Goal: Task Accomplishment & Management: Use online tool/utility

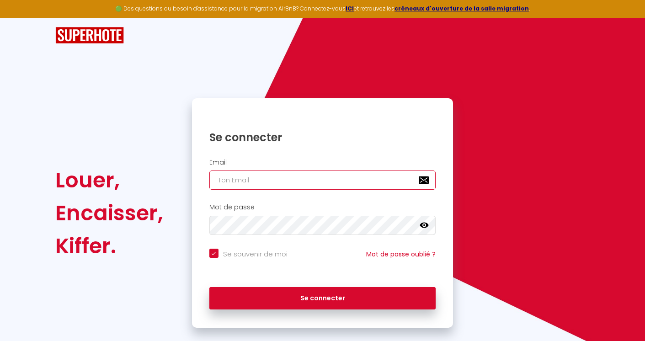
click at [350, 177] on input "email" at bounding box center [322, 180] width 227 height 19
type input "b"
checkbox input "true"
type input "bo"
checkbox input "true"
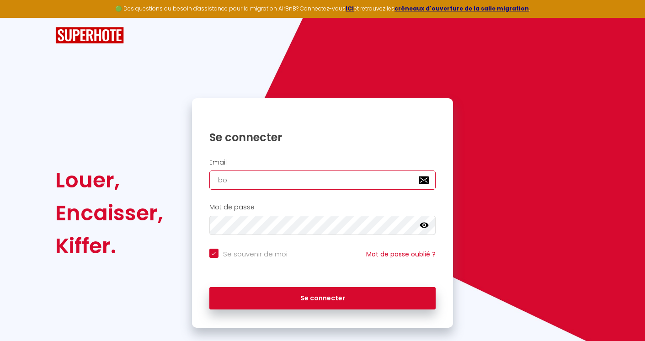
type input "boo"
checkbox input "true"
type input "book"
checkbox input "true"
type input "booki"
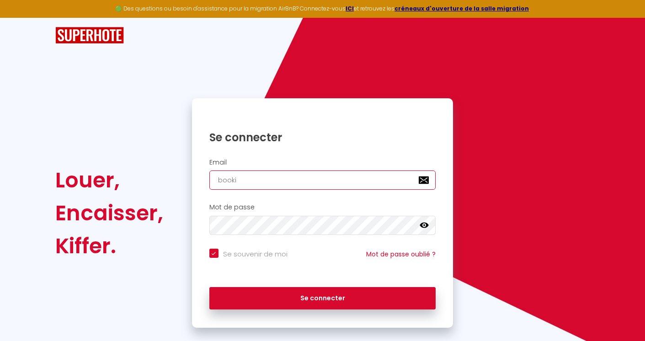
checkbox input "true"
type input "bookin"
checkbox input "true"
type input "booking"
checkbox input "true"
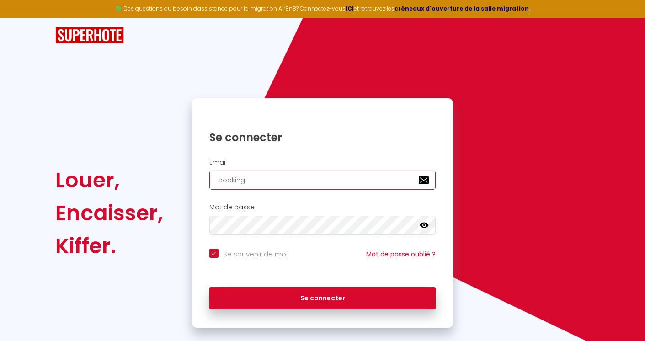
type input "booking6"
checkbox input "true"
type input "booking60"
checkbox input "true"
type input "booking60@"
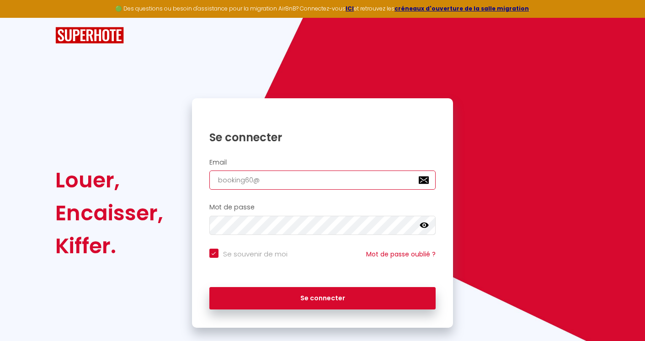
checkbox input "true"
type input "booking60@s"
checkbox input "true"
type input "booking60@st"
checkbox input "true"
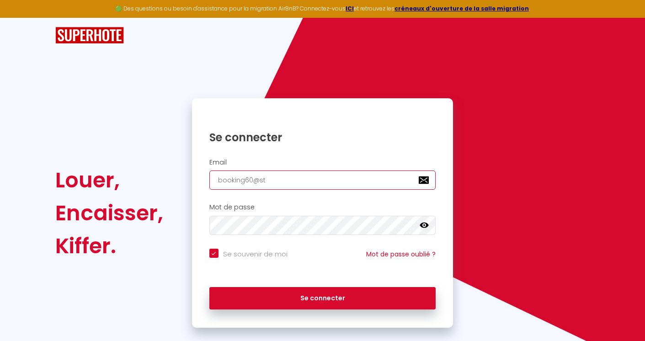
type input "booking60@stn"
checkbox input "true"
type input "booking60@stna"
checkbox input "true"
type input "booking60@stnah"
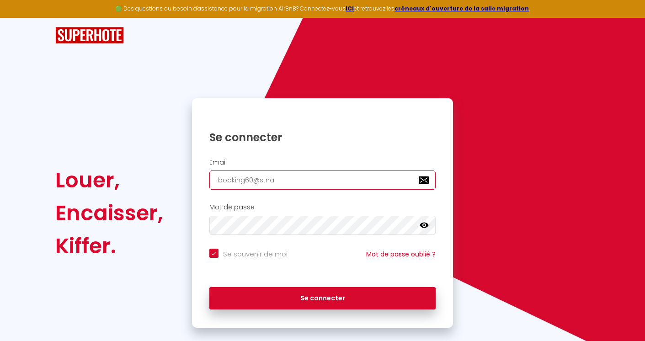
checkbox input "true"
type input "booking60@stnaho"
checkbox input "true"
type input "booking60@stnahom"
checkbox input "true"
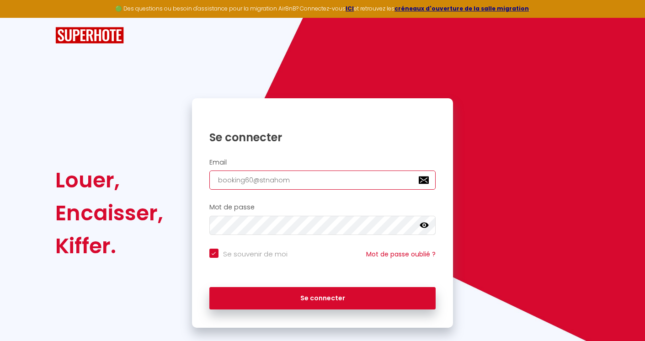
type input "booking60@stnahome"
checkbox input "true"
type input "booking60@stnahome."
checkbox input "true"
type input "booking60@stnahome.c"
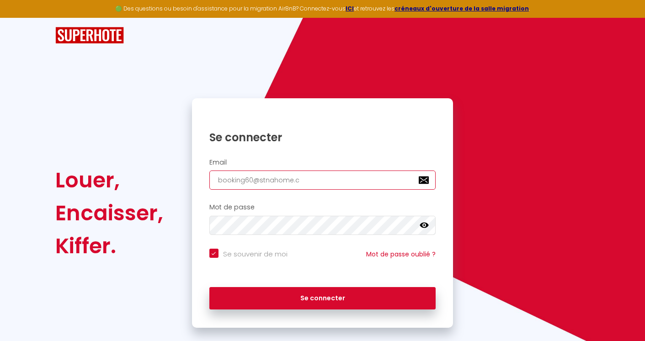
checkbox input "true"
type input "[EMAIL_ADDRESS][DOMAIN_NAME]"
checkbox input "true"
type input "[EMAIL_ADDRESS][DOMAIN_NAME]"
checkbox input "true"
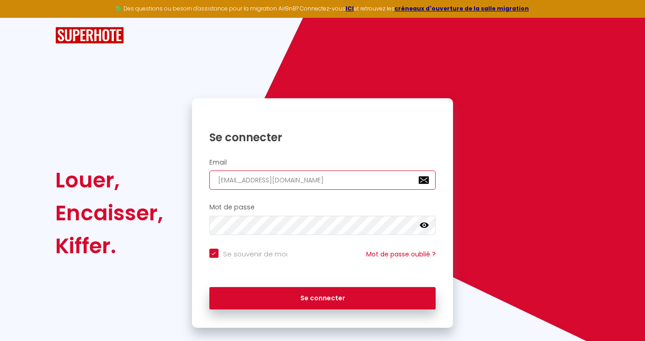
type input "[EMAIL_ADDRESS][DOMAIN_NAME]"
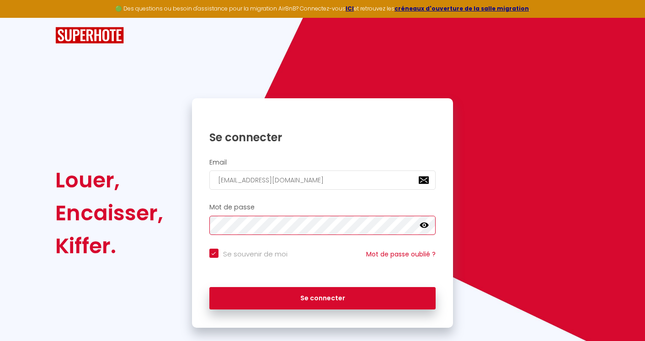
click at [209, 287] on button "Se connecter" at bounding box center [322, 298] width 227 height 23
checkbox input "true"
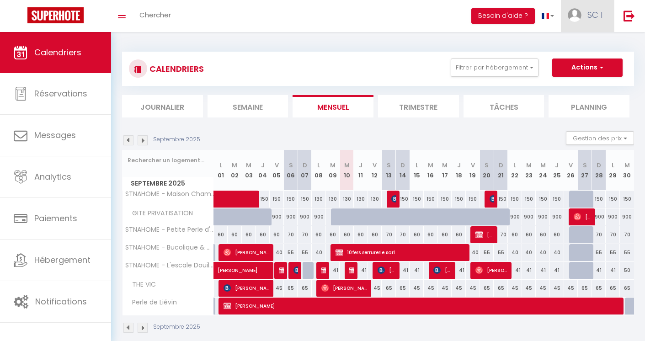
click at [596, 14] on span "SC I" at bounding box center [594, 14] width 15 height 11
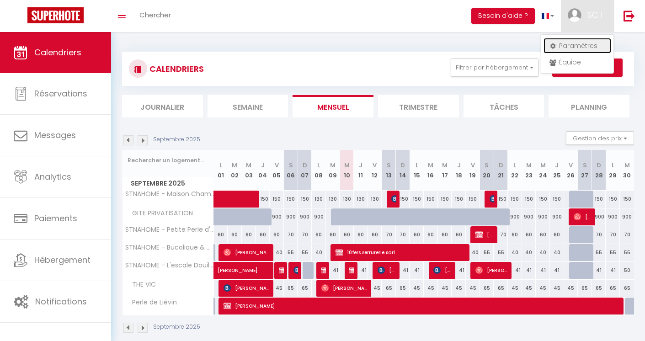
click at [576, 46] on link "Paramètres" at bounding box center [578, 46] width 68 height 16
select select "28"
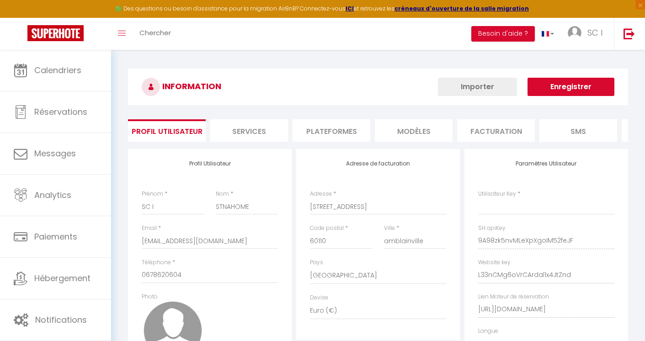
type input "9A98zk5nvMLeXpXgoIM52feJF"
type input "L33nCMg6oVrCArdal1x4JtZnd"
type input "[URL][DOMAIN_NAME]"
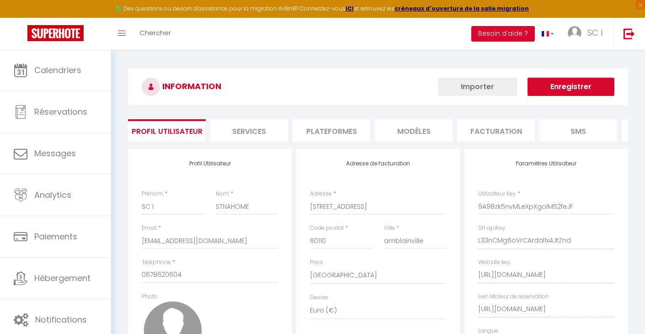
select select "fr"
click at [492, 131] on li "Facturation" at bounding box center [496, 130] width 78 height 22
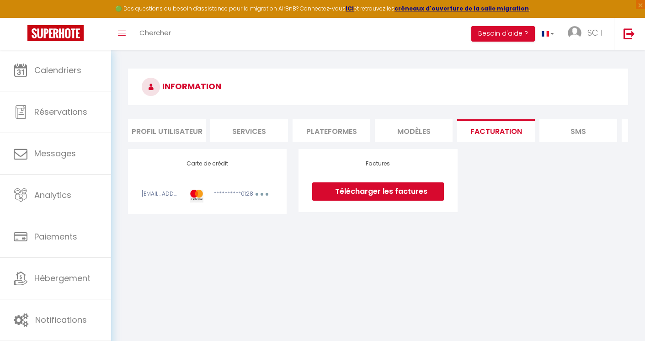
click at [376, 200] on link "Télécharger les factures" at bounding box center [377, 191] width 131 height 18
click at [179, 126] on li "Profil Utilisateur" at bounding box center [167, 130] width 78 height 22
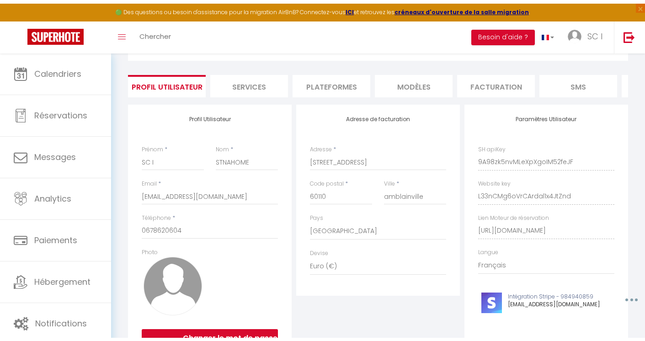
scroll to position [46, 0]
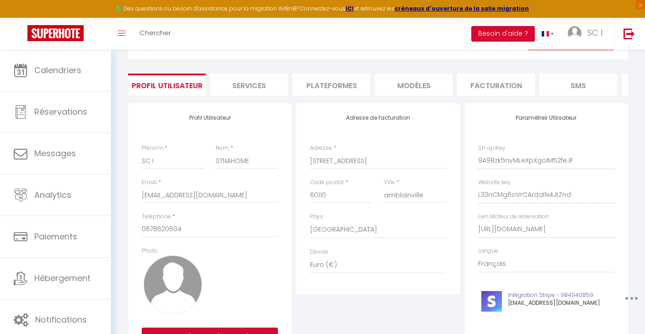
click at [243, 86] on li "Services" at bounding box center [249, 85] width 78 height 22
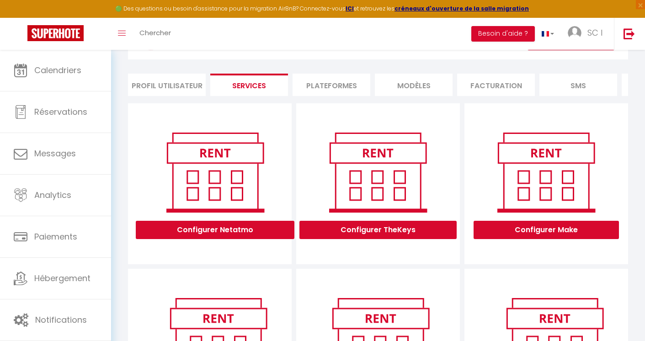
click at [327, 86] on li "Plateformes" at bounding box center [332, 85] width 78 height 22
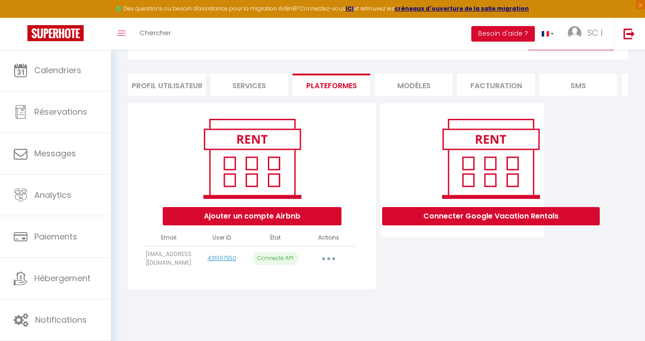
click at [409, 79] on li "MODÈLES" at bounding box center [414, 85] width 78 height 22
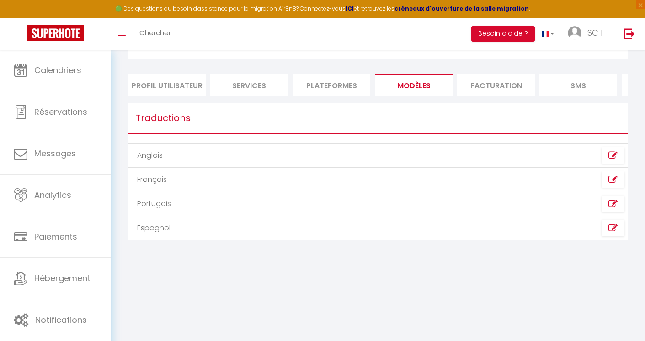
click at [493, 79] on li "Facturation" at bounding box center [496, 85] width 78 height 22
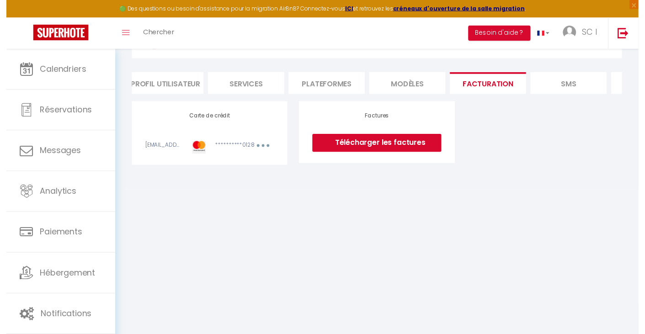
scroll to position [0, 4]
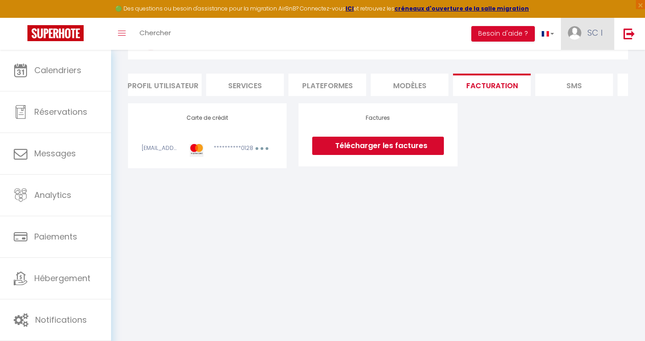
click at [596, 32] on span "SC I" at bounding box center [594, 32] width 15 height 11
click at [574, 64] on link "Paramètres" at bounding box center [578, 64] width 68 height 16
click at [164, 82] on li "Profil Utilisateur" at bounding box center [163, 85] width 78 height 22
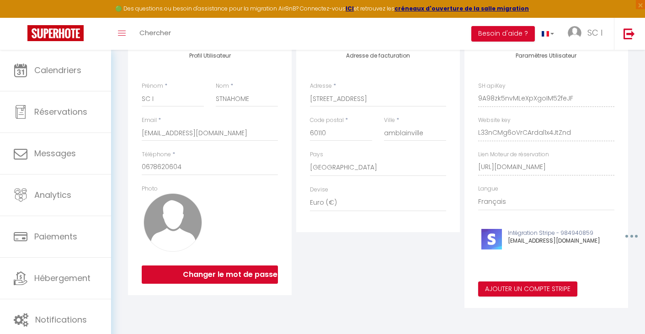
scroll to position [114, 0]
click at [310, 101] on input "[STREET_ADDRESS]" at bounding box center [378, 99] width 136 height 16
type input "STNAHOME [STREET_ADDRESS]"
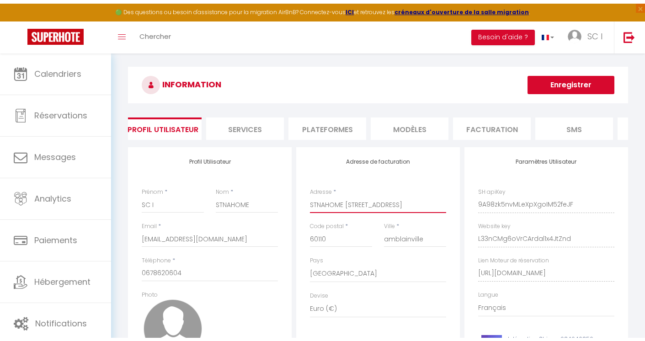
scroll to position [0, 0]
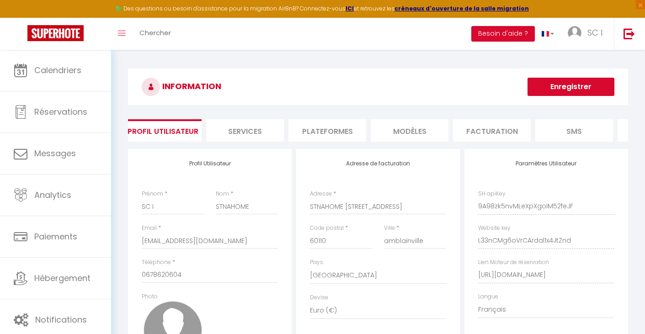
click at [582, 88] on button "Enregistrer" at bounding box center [571, 87] width 87 height 18
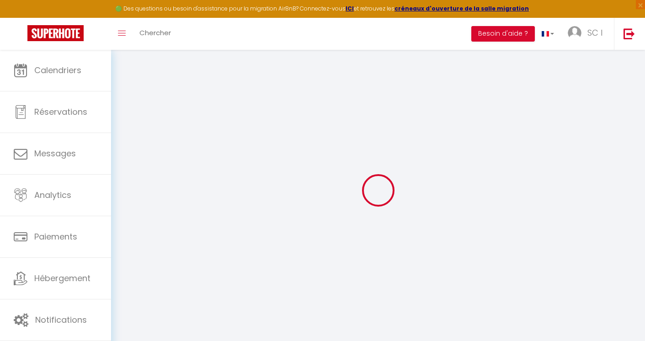
scroll to position [46, 0]
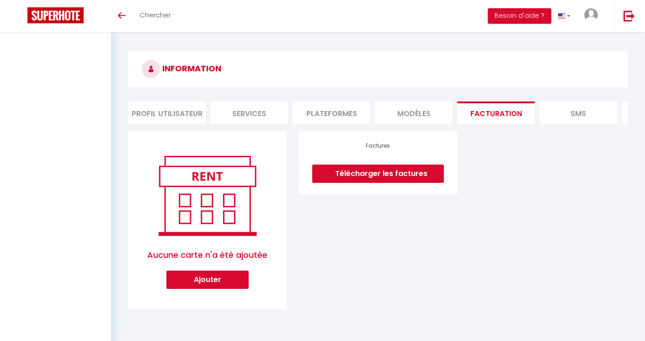
select select "28"
select select "fr"
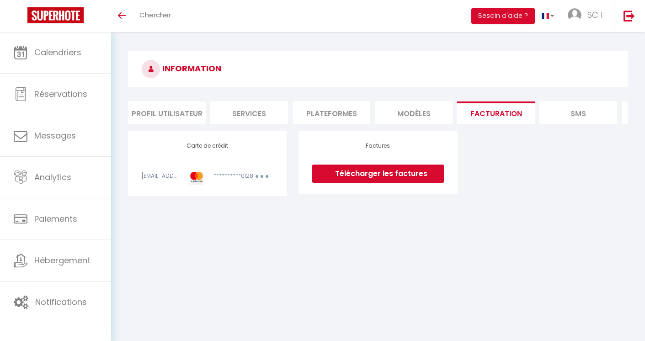
click at [161, 115] on li "Profil Utilisateur" at bounding box center [167, 112] width 78 height 22
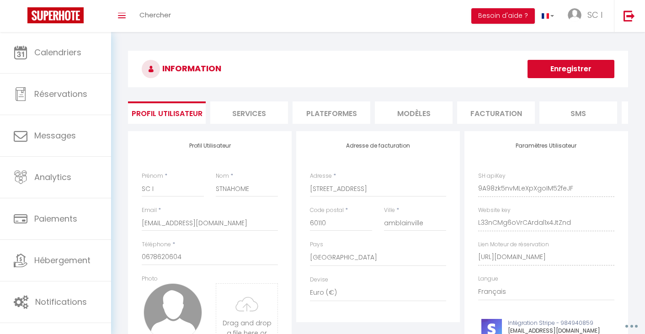
click at [309, 196] on div "Adresse de facturation Adresse * [STREET_ADDRESS] [GEOGRAPHIC_DATA] [GEOGRAPHIC…" at bounding box center [378, 226] width 164 height 191
click at [310, 195] on input "[STREET_ADDRESS]" at bounding box center [378, 189] width 136 height 16
type input "STNAHOME [STREET_ADDRESS]"
click at [577, 69] on button "Enregistrer" at bounding box center [571, 69] width 87 height 18
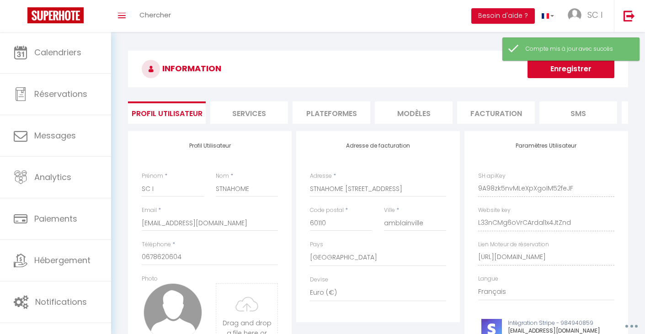
click at [577, 69] on button "Enregistrer" at bounding box center [571, 69] width 87 height 18
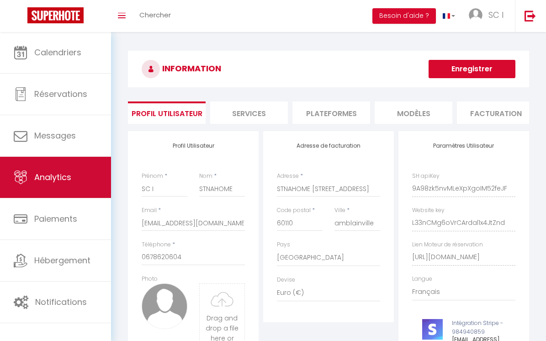
click at [60, 179] on span "Analytics" at bounding box center [52, 176] width 37 height 11
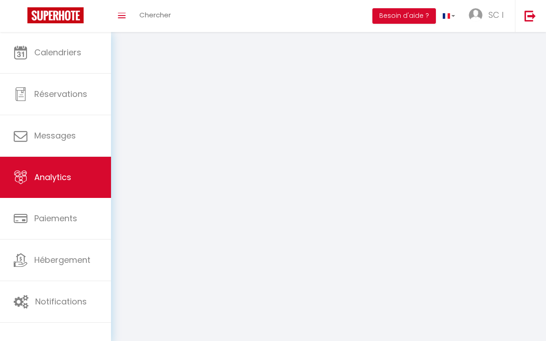
select select "2025"
select select "9"
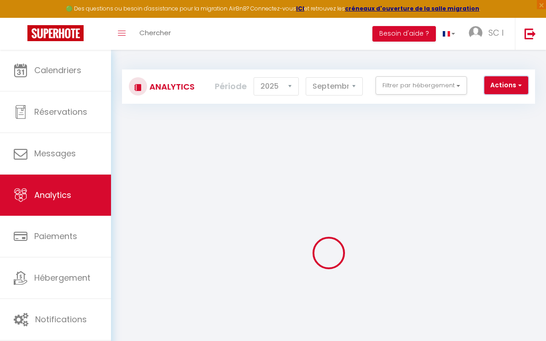
click at [523, 84] on button "Actions" at bounding box center [507, 85] width 44 height 18
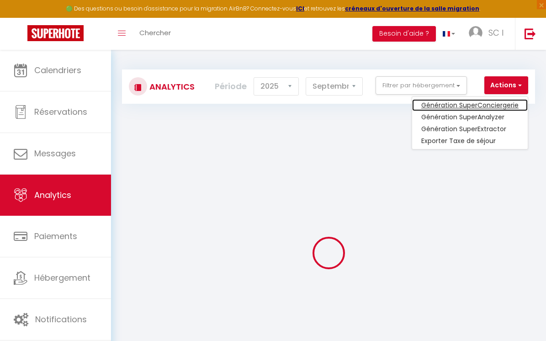
click at [503, 108] on link "Génération SuperConciergerie" at bounding box center [470, 105] width 116 height 12
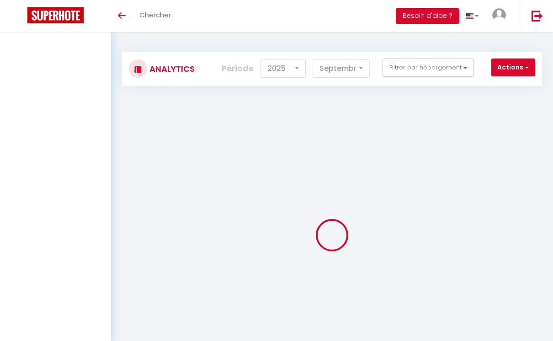
select select "2025"
select select "9"
select select "2025"
type input "[EMAIL_ADDRESS][DOMAIN_NAME]"
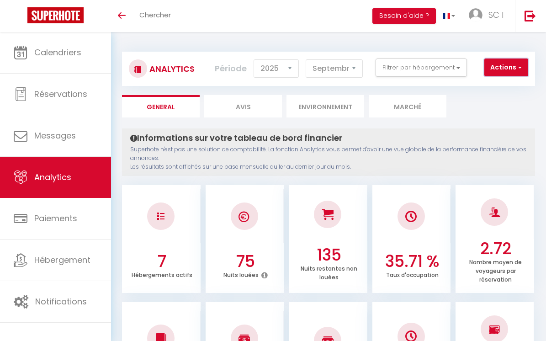
click at [519, 67] on span "button" at bounding box center [519, 67] width 5 height 9
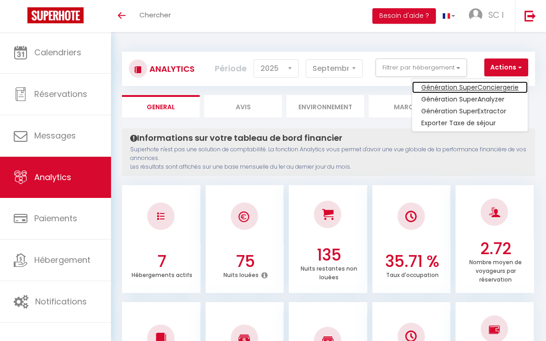
click at [476, 89] on link "Génération SuperConciergerie" at bounding box center [470, 87] width 116 height 12
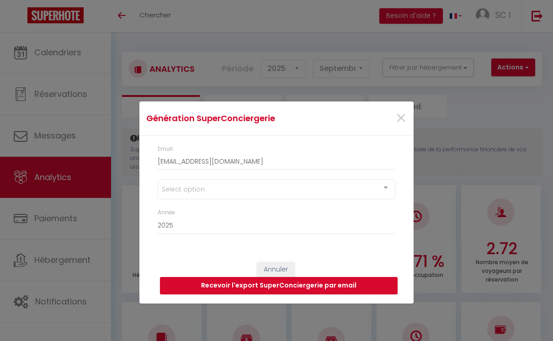
click at [324, 189] on div "Select option" at bounding box center [277, 189] width 238 height 20
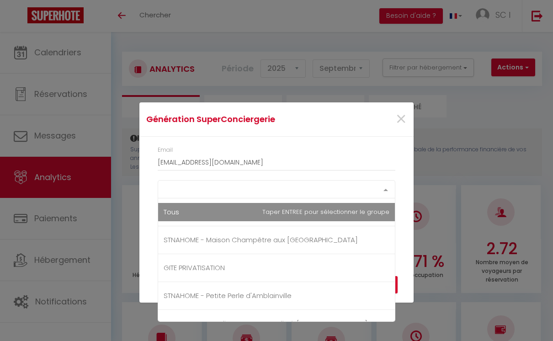
click at [275, 212] on span "Tous" at bounding box center [276, 212] width 237 height 18
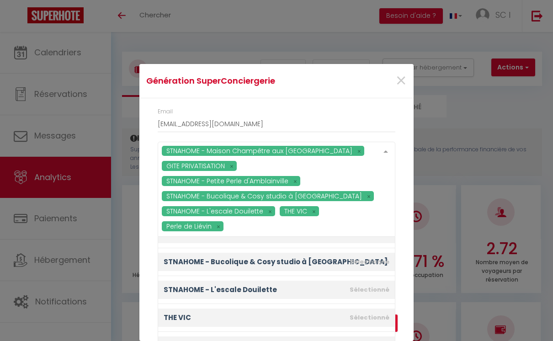
scroll to position [20, 0]
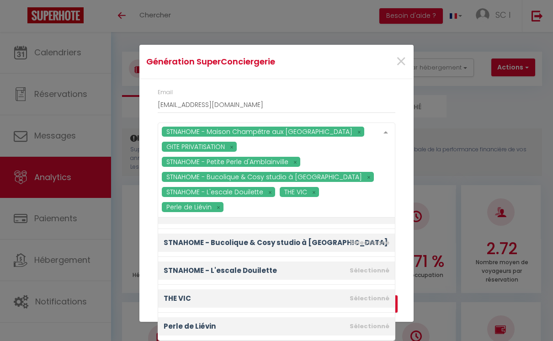
click at [398, 240] on div "Email booking60@stnahome.com STNAHOME - Maison Champêtre aux Portes de Paris GI…" at bounding box center [276, 175] width 274 height 192
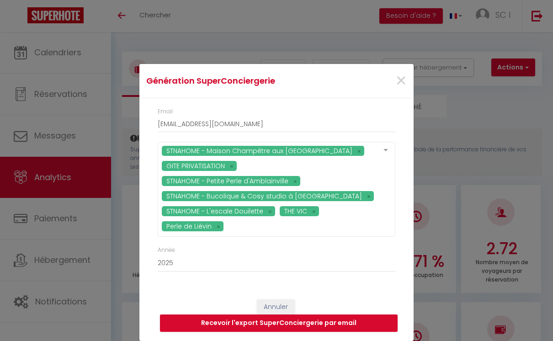
scroll to position [0, 0]
click at [289, 326] on button "Recevoir l'export SuperConciergerie par email" at bounding box center [279, 323] width 238 height 17
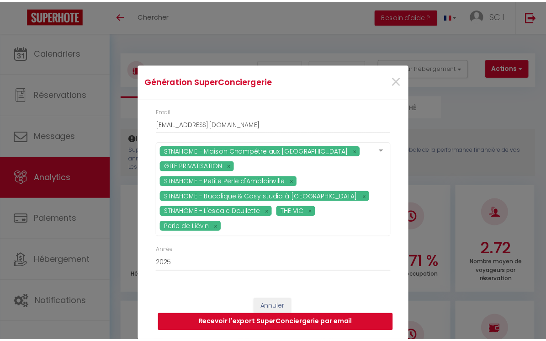
scroll to position [0, 0]
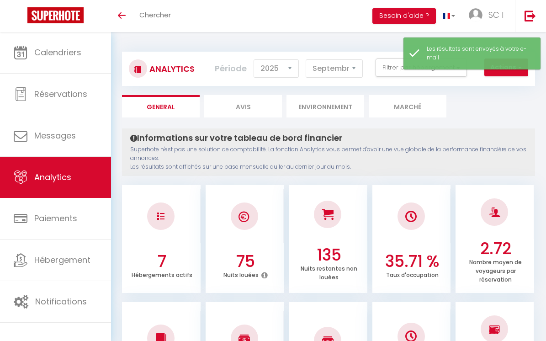
click at [504, 112] on ul "General Avis Environnement Marché" at bounding box center [328, 106] width 413 height 22
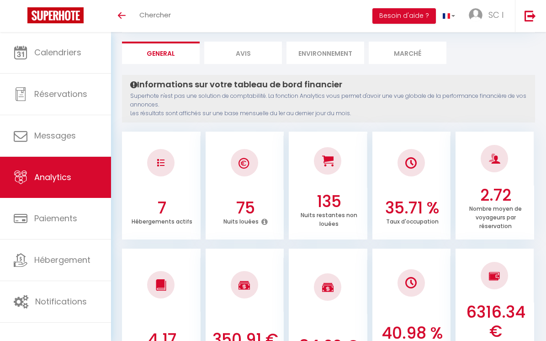
scroll to position [44, 0]
